Goal: Task Accomplishment & Management: Use online tool/utility

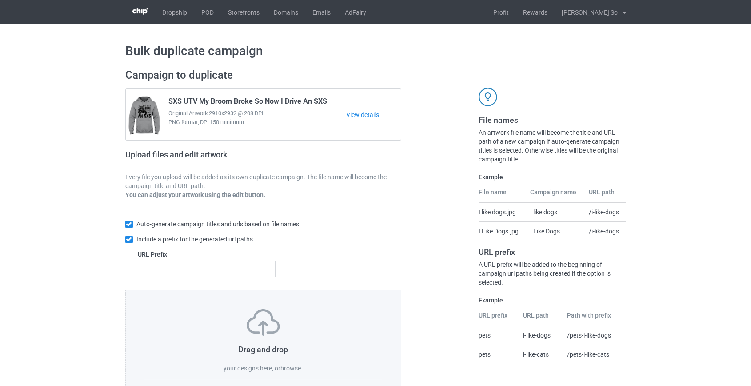
click at [297, 368] on label "browse" at bounding box center [290, 367] width 20 height 7
click at [0, 0] on input "browse" at bounding box center [0, 0] width 0 height 0
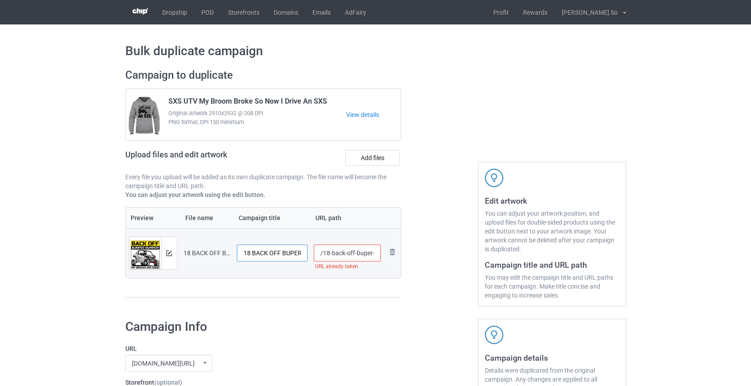
drag, startPoint x: 252, startPoint y: 253, endPoint x: 97, endPoint y: 256, distance: 154.2
type input "SXS UTV Back Off Bumper Humper"
drag, startPoint x: 323, startPoint y: 252, endPoint x: 449, endPoint y: 262, distance: 126.6
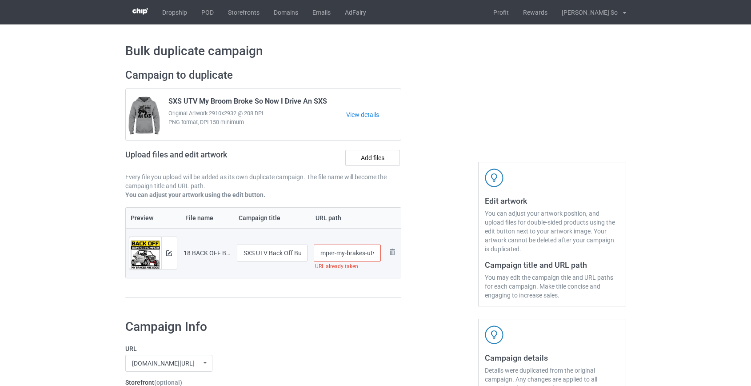
click at [449, 262] on div "Campaign to duplicate SXS UTV My Broom Broke So Now I Drive An SXS Original Art…" at bounding box center [375, 187] width 513 height 250
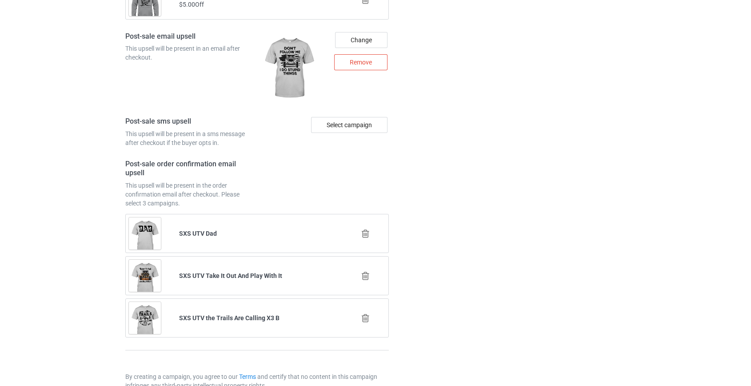
scroll to position [1240, 0]
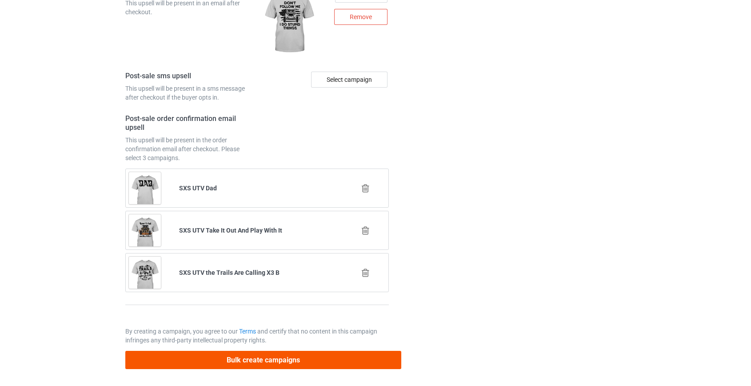
type input "/sxs-bumper"
click at [248, 356] on button "Bulk create campaigns" at bounding box center [263, 360] width 276 height 18
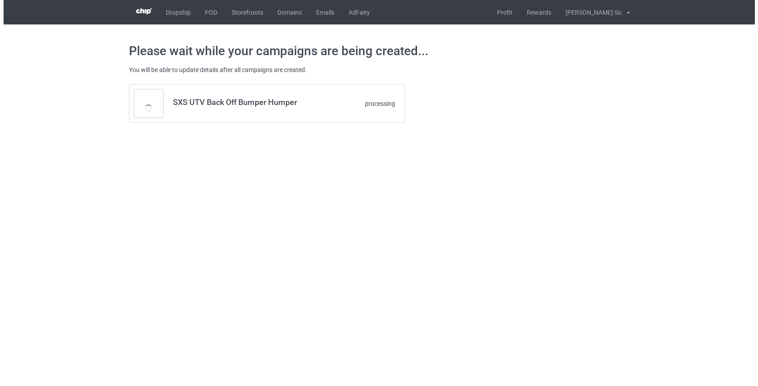
scroll to position [0, 0]
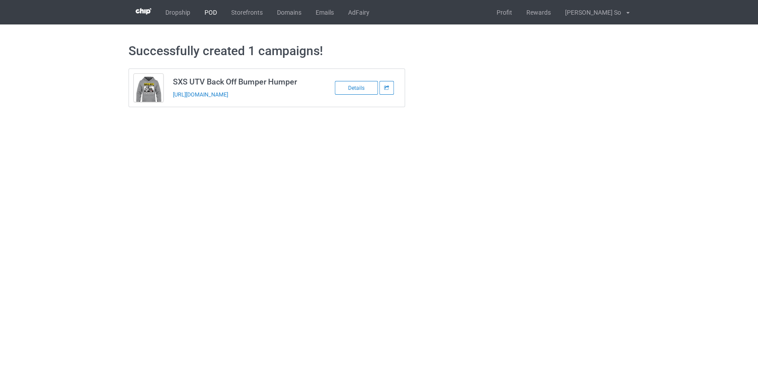
click at [210, 10] on link "POD" at bounding box center [210, 12] width 27 height 24
